Goal: Information Seeking & Learning: Learn about a topic

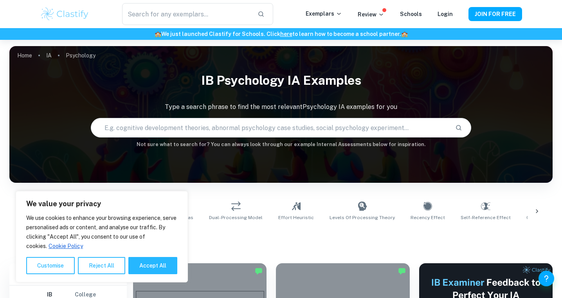
scroll to position [210, 0]
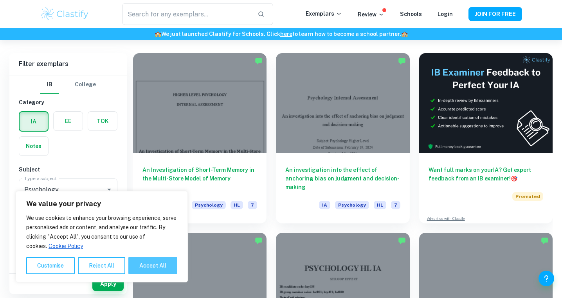
click at [160, 261] on button "Accept All" at bounding box center [152, 265] width 49 height 17
checkbox input "true"
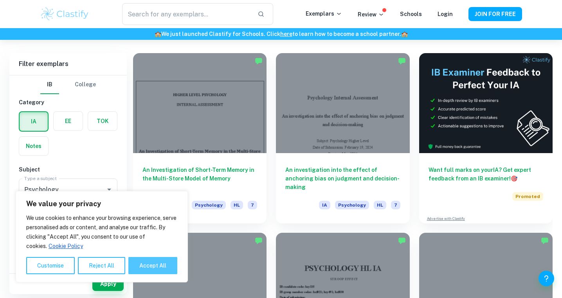
checkbox input "true"
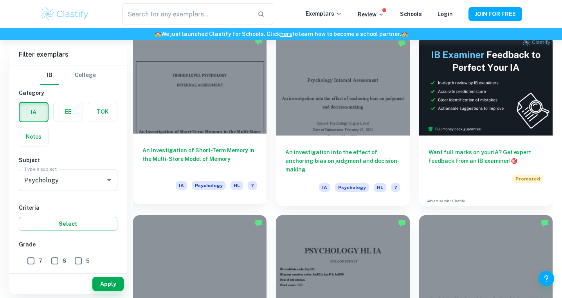
scroll to position [232, 0]
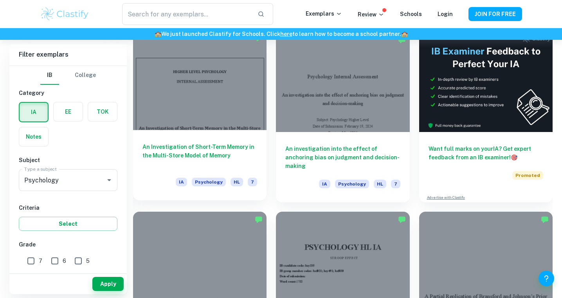
click at [199, 112] on div at bounding box center [199, 80] width 133 height 100
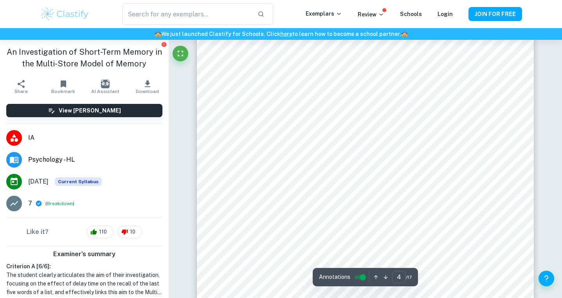
scroll to position [1520, 0]
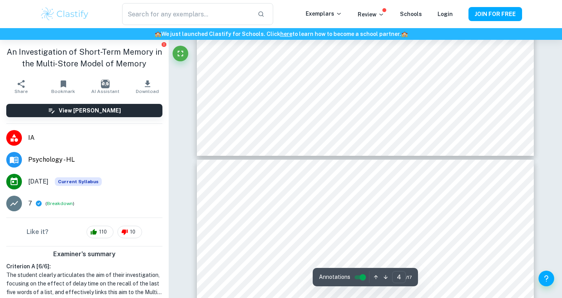
type input "5"
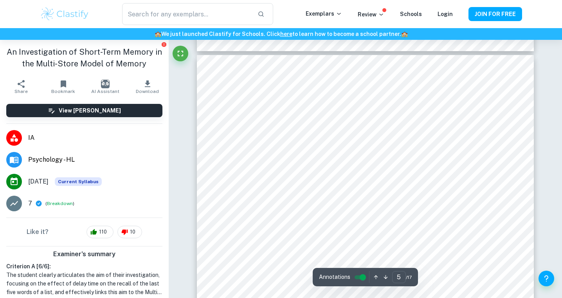
scroll to position [1881, 0]
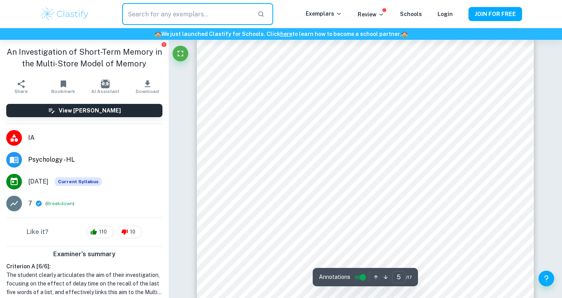
click at [158, 15] on input "text" at bounding box center [186, 14] width 129 height 22
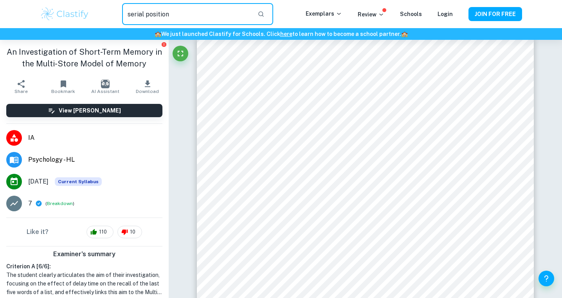
type input "serial position"
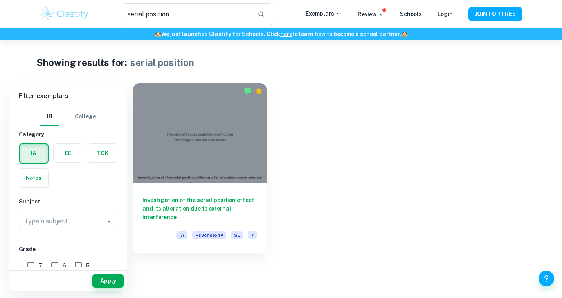
click at [187, 200] on h6 "Investigation of the serial position effect and its alteration due to external …" at bounding box center [199, 209] width 115 height 26
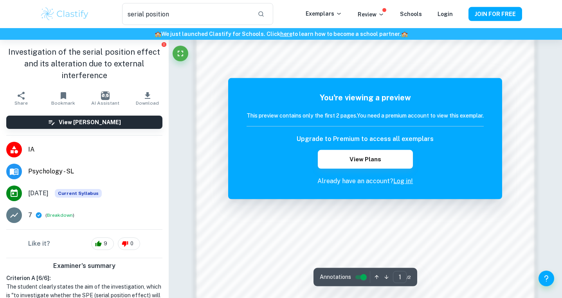
scroll to position [679, 0]
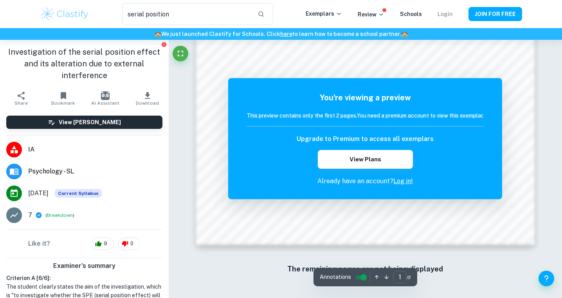
click at [444, 13] on link "Login" at bounding box center [444, 14] width 15 height 6
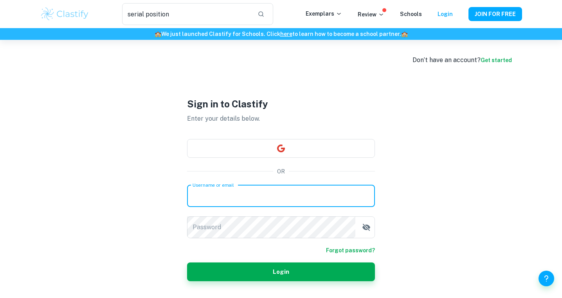
click at [271, 195] on input "Username or email" at bounding box center [281, 196] width 188 height 22
type input "[EMAIL_ADDRESS][DOMAIN_NAME]"
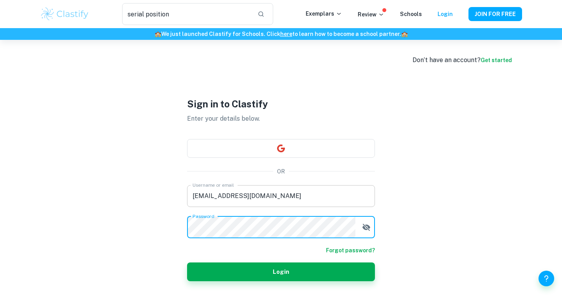
click at [187, 263] on button "Login" at bounding box center [281, 272] width 188 height 19
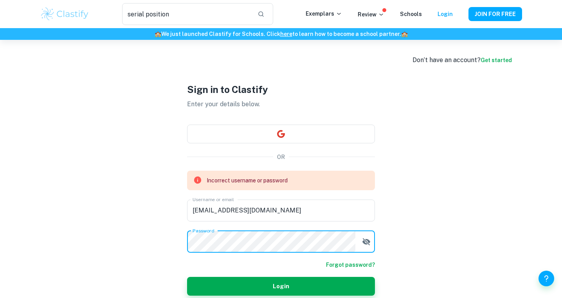
click at [359, 244] on form "Incorrect username or password Username or email [EMAIL_ADDRESS][DOMAIN_NAME] U…" at bounding box center [281, 233] width 188 height 125
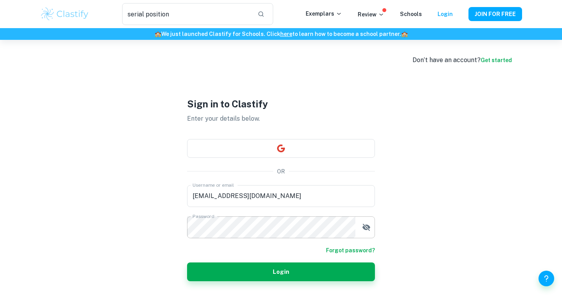
click at [366, 234] on button "button" at bounding box center [366, 228] width 16 height 16
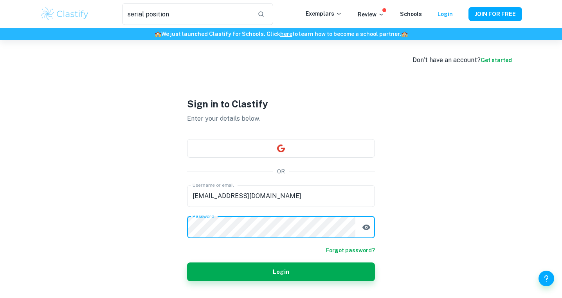
click at [187, 263] on button "Login" at bounding box center [281, 272] width 188 height 19
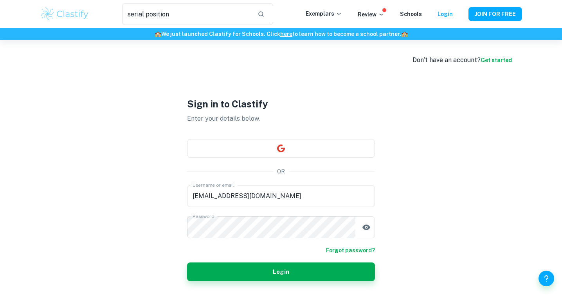
click at [359, 264] on form "Username or email [EMAIL_ADDRESS][DOMAIN_NAME] Username or email Password Passw…" at bounding box center [281, 233] width 188 height 96
click at [346, 251] on link "Forgot password?" at bounding box center [350, 250] width 49 height 9
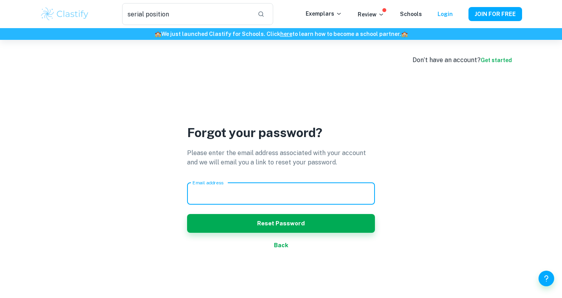
click at [244, 193] on input "Email address" at bounding box center [281, 194] width 188 height 22
click at [187, 214] on button "Reset Password" at bounding box center [281, 223] width 188 height 19
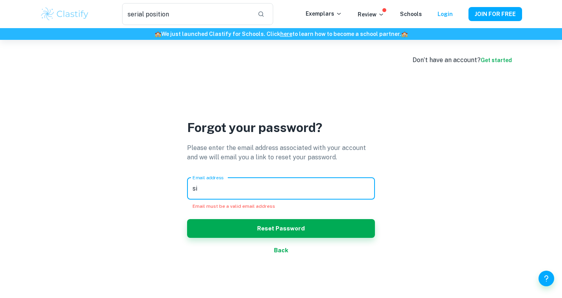
type input "s"
type input "c"
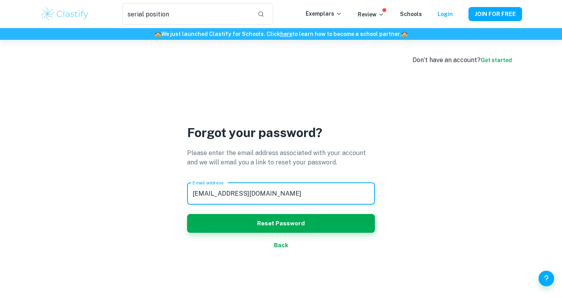
type input "[EMAIL_ADDRESS][DOMAIN_NAME]"
click at [187, 214] on button "Reset Password" at bounding box center [281, 223] width 188 height 19
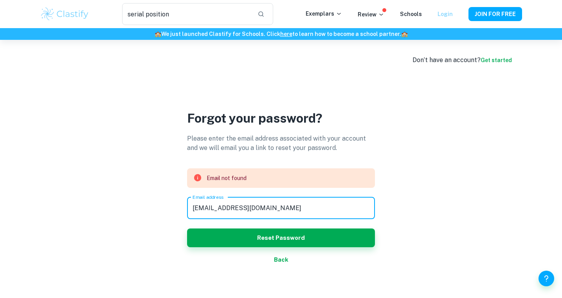
click at [446, 16] on link "Login" at bounding box center [444, 14] width 15 height 6
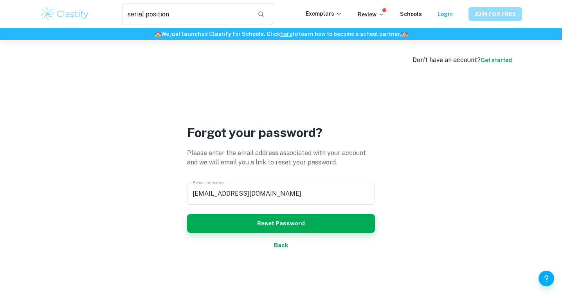
click at [496, 14] on button "JOIN FOR FREE" at bounding box center [495, 14] width 54 height 14
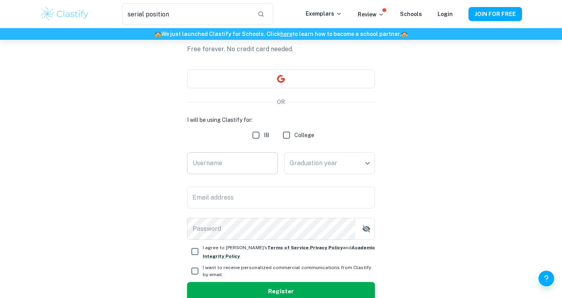
scroll to position [48, 0]
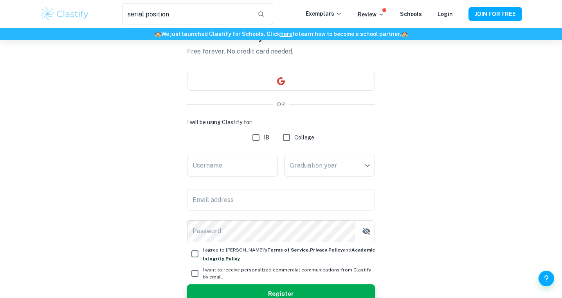
click at [255, 141] on input "IB" at bounding box center [256, 138] width 16 height 16
checkbox input "true"
click at [237, 165] on input "Username" at bounding box center [232, 166] width 91 height 22
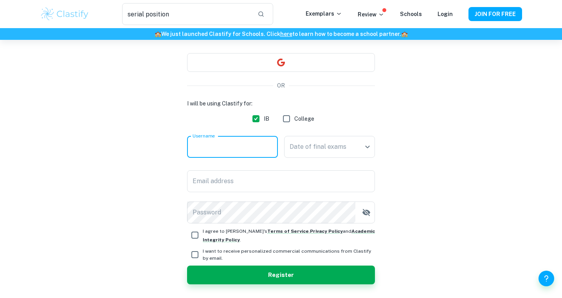
scroll to position [90, 0]
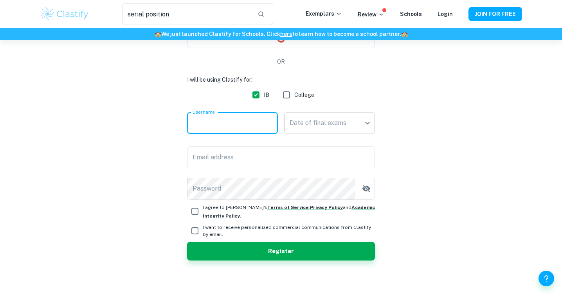
click at [305, 117] on body "We value your privacy We use cookies to enhance your browsing experience, serve…" at bounding box center [281, 99] width 562 height 298
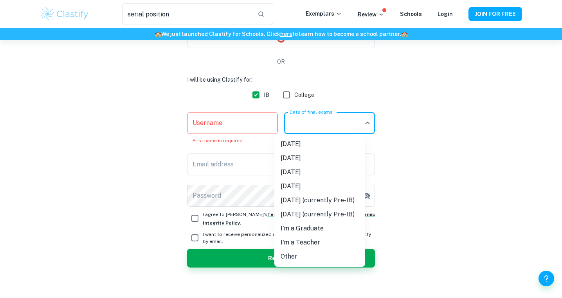
click at [284, 246] on li "I'm a Teacher" at bounding box center [319, 243] width 91 height 14
type input "Teacher"
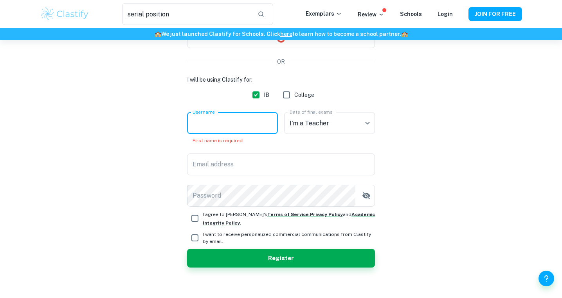
click at [220, 126] on input "Username" at bounding box center [232, 123] width 91 height 22
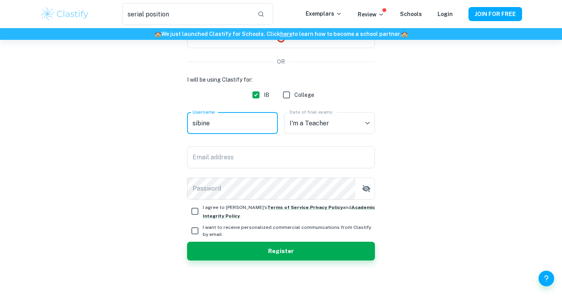
type input "sibine"
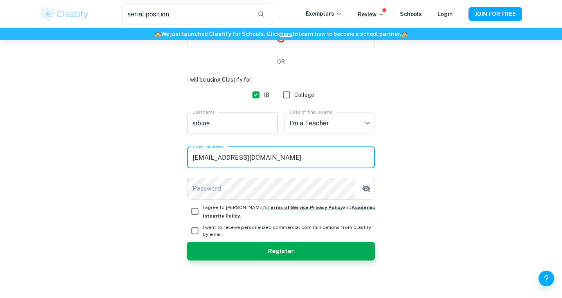
type input "[EMAIL_ADDRESS][DOMAIN_NAME]"
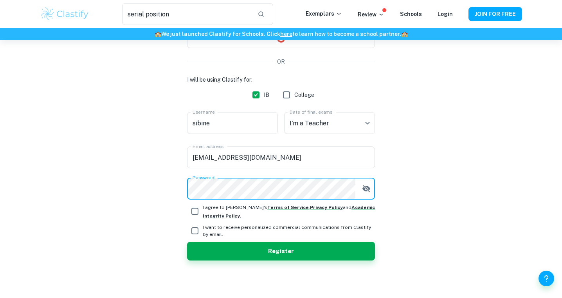
click at [197, 211] on input "I agree to [PERSON_NAME]'s Terms of Service , Privacy Policy and Academic Integ…" at bounding box center [195, 212] width 16 height 16
checkbox input "true"
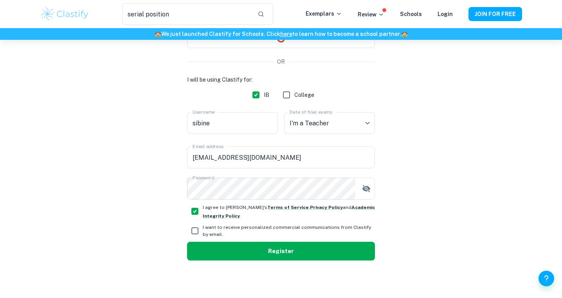
click at [229, 249] on button "Register" at bounding box center [281, 251] width 188 height 19
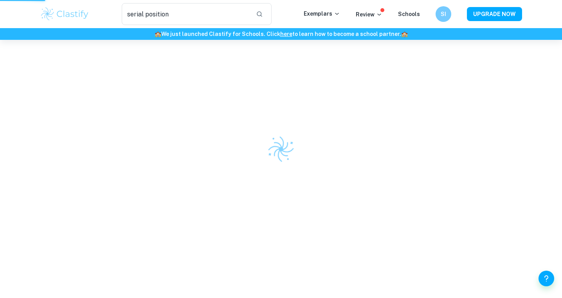
scroll to position [40, 0]
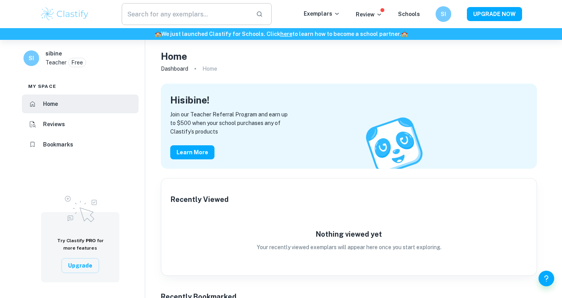
click at [188, 14] on input "text" at bounding box center [186, 14] width 128 height 22
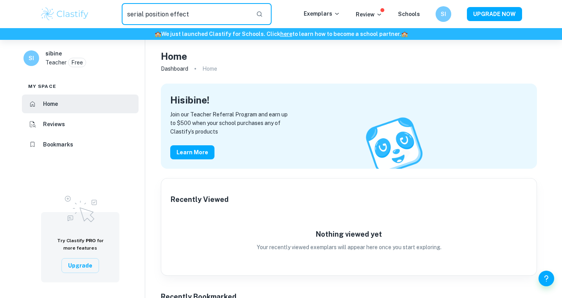
type input "serial position effect"
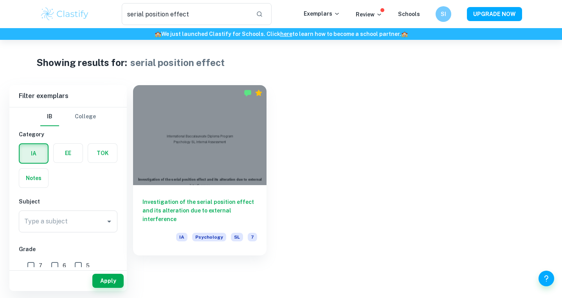
click at [233, 140] on div at bounding box center [199, 135] width 133 height 100
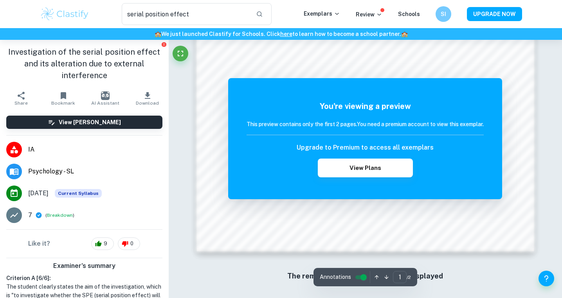
scroll to position [679, 0]
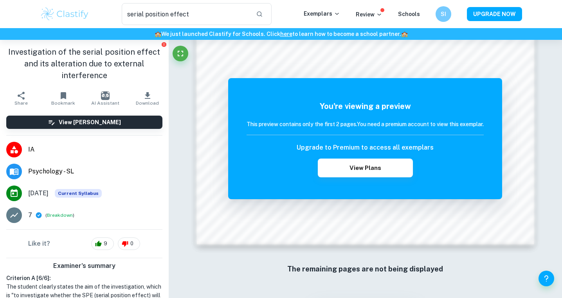
click at [233, 140] on div "You're viewing a preview This preview contains only the first 2 pages. You need…" at bounding box center [365, 138] width 274 height 121
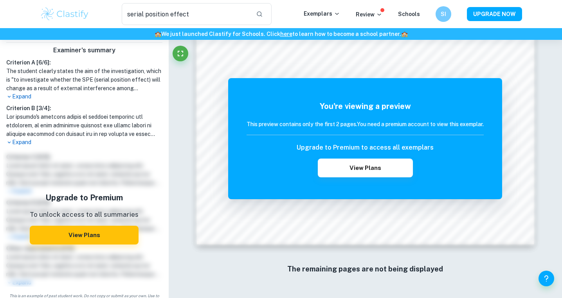
scroll to position [226, 0]
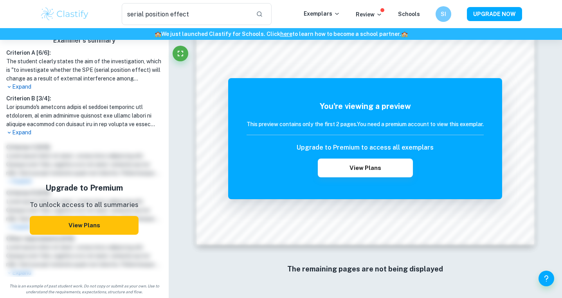
click at [70, 221] on button "View Plans" at bounding box center [84, 225] width 109 height 19
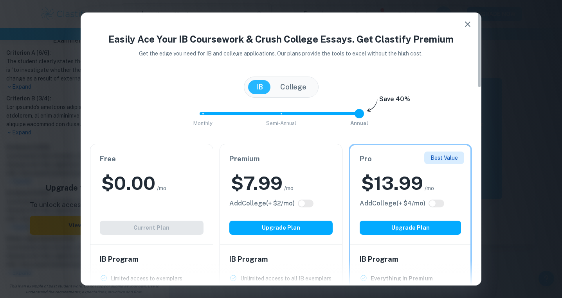
click at [468, 21] on icon "button" at bounding box center [467, 24] width 9 height 9
